Goal: Information Seeking & Learning: Learn about a topic

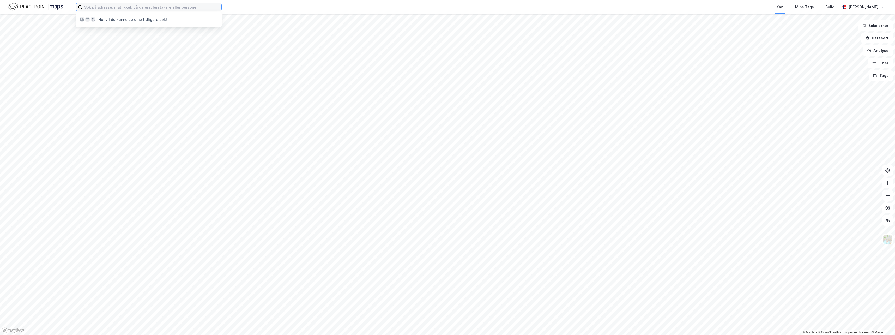
click at [111, 8] on input at bounding box center [151, 7] width 139 height 8
paste input "[STREET_ADDRESS]"
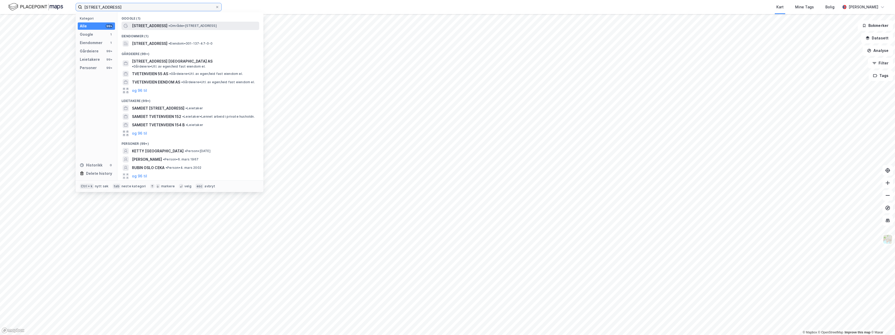
type input "[STREET_ADDRESS]"
click at [174, 26] on span "• Område • [STREET_ADDRESS]" at bounding box center [192, 26] width 48 height 4
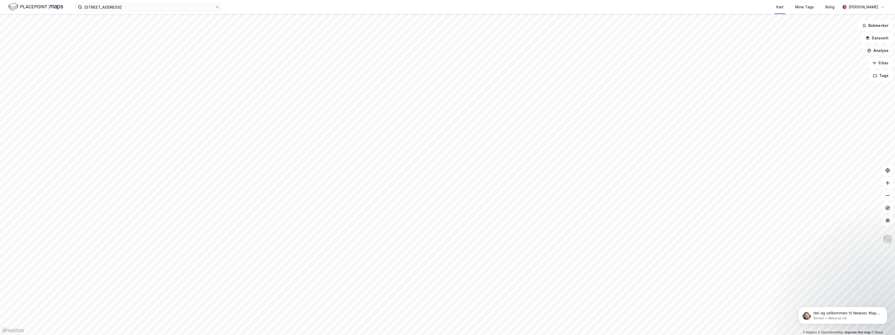
click at [882, 50] on button "Analyse" at bounding box center [877, 50] width 30 height 10
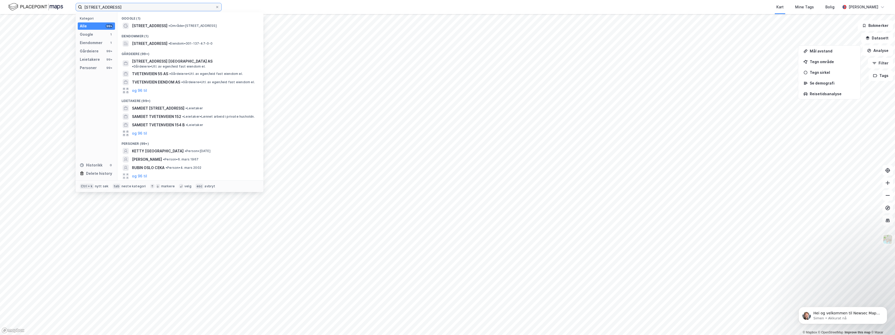
click at [148, 9] on input "[STREET_ADDRESS]" at bounding box center [148, 7] width 133 height 8
click at [162, 44] on span "[STREET_ADDRESS]" at bounding box center [149, 43] width 35 height 6
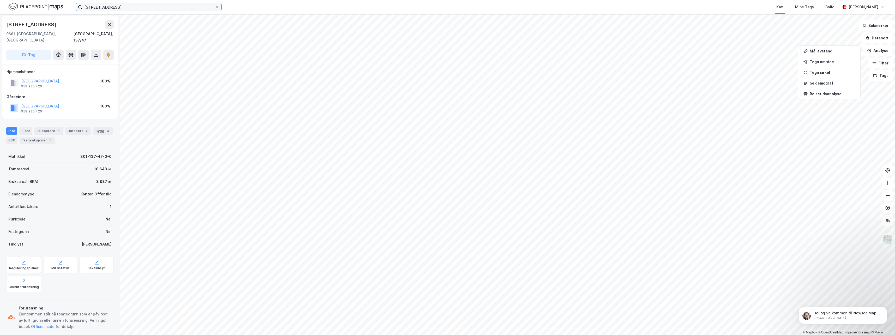
click at [154, 9] on input "[STREET_ADDRESS]" at bounding box center [148, 7] width 133 height 8
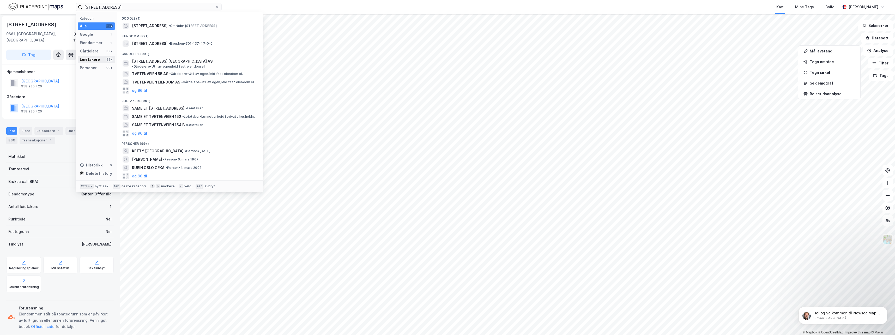
click at [99, 58] on div "Leietakere 99+" at bounding box center [96, 59] width 37 height 7
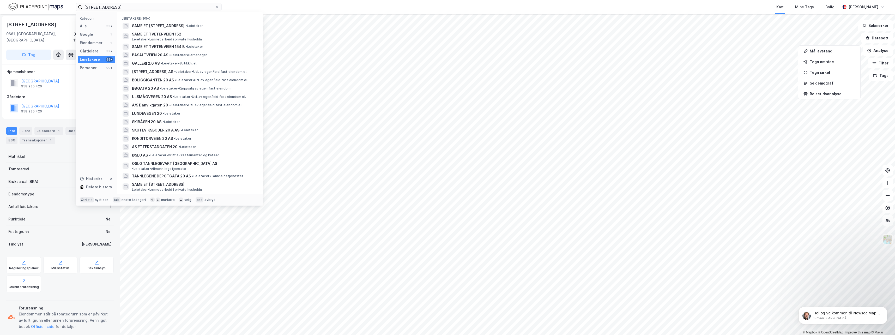
click at [95, 60] on div "Leietakere" at bounding box center [90, 59] width 20 height 6
click at [97, 52] on div "Gårdeiere" at bounding box center [89, 51] width 19 height 6
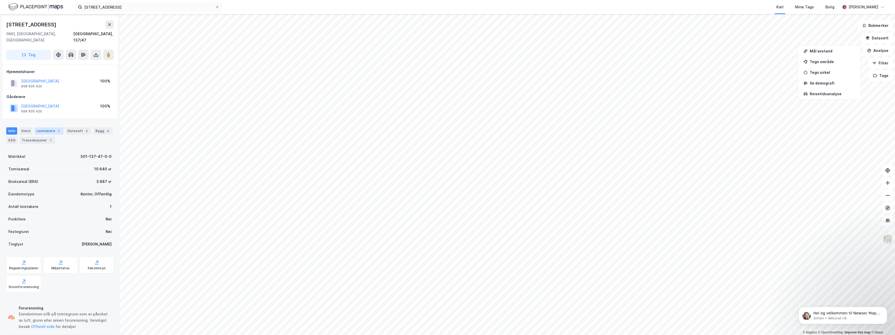
click at [57, 128] on div "1" at bounding box center [58, 130] width 5 height 5
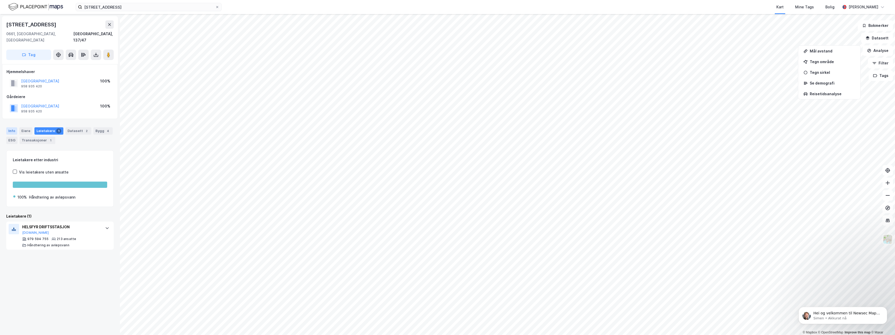
click at [11, 127] on div "Info" at bounding box center [11, 130] width 11 height 7
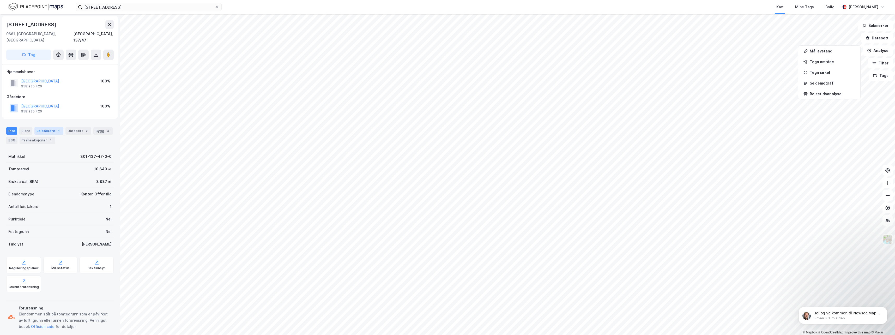
click at [43, 127] on div "Leietakere 1" at bounding box center [48, 130] width 29 height 7
